Goal: Information Seeking & Learning: Learn about a topic

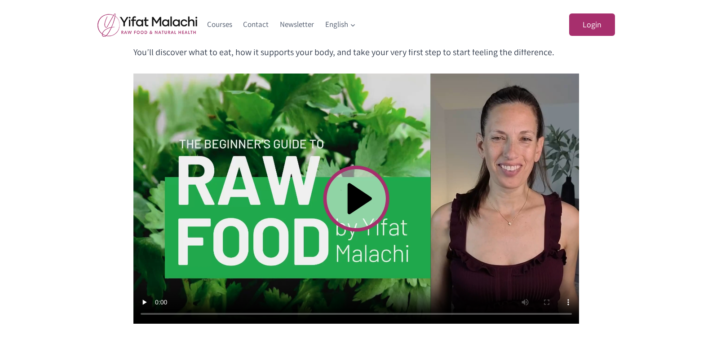
scroll to position [281, 0]
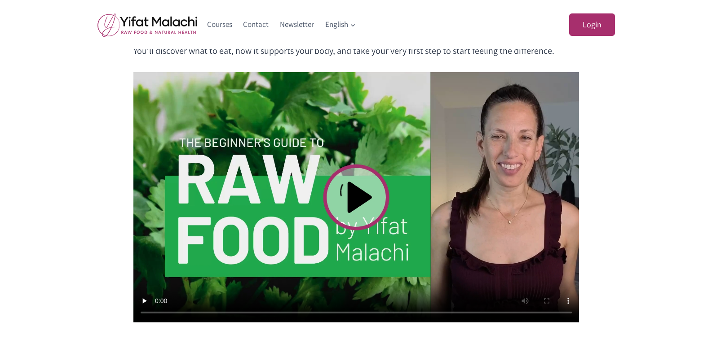
click at [354, 192] on video at bounding box center [355, 197] width 445 height 251
click at [208, 23] on link "Courses" at bounding box center [220, 25] width 36 height 22
